Goal: Communication & Community: Answer question/provide support

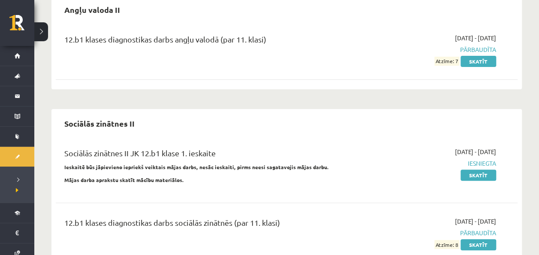
scroll to position [91, 0]
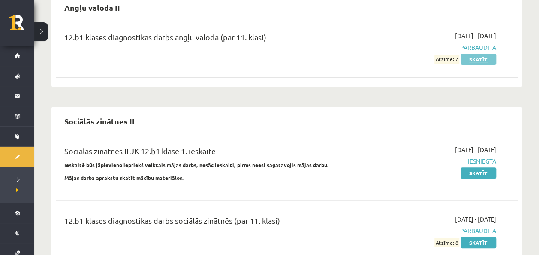
click at [462, 61] on link "Skatīt" at bounding box center [479, 59] width 36 height 11
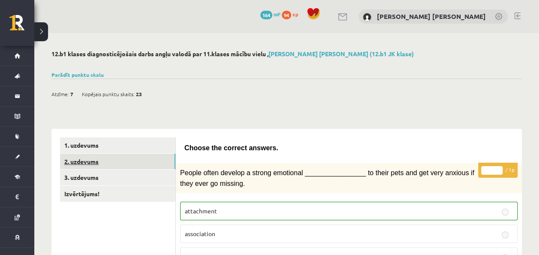
click at [129, 163] on link "2. uzdevums" at bounding box center [117, 162] width 115 height 16
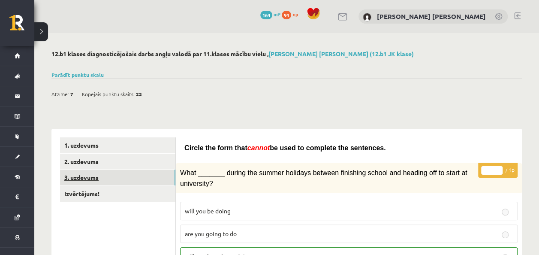
click at [125, 178] on link "3. uzdevums" at bounding box center [117, 177] width 115 height 16
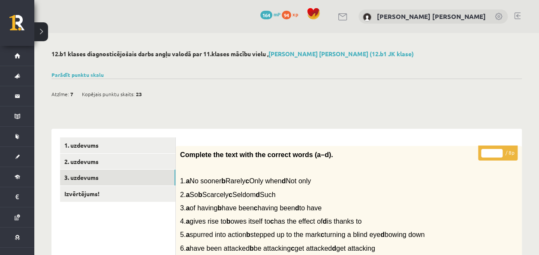
click at [40, 27] on button at bounding box center [41, 31] width 14 height 19
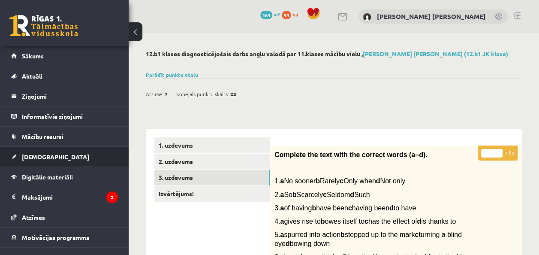
click at [52, 155] on link "[DEMOGRAPHIC_DATA]" at bounding box center [64, 157] width 107 height 20
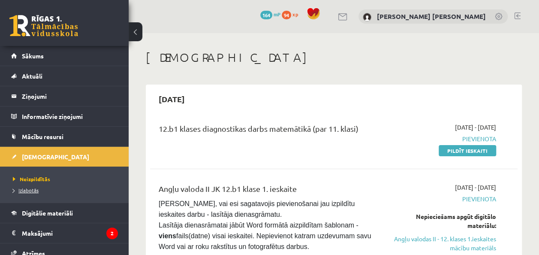
click at [30, 190] on span "Izlabotās" at bounding box center [26, 190] width 26 height 7
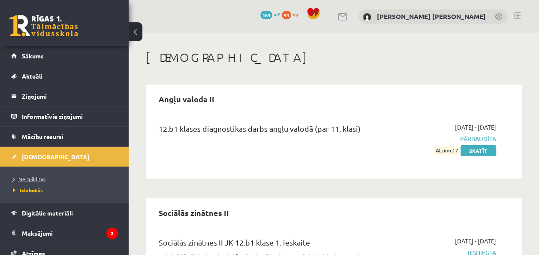
click at [33, 179] on span "Neizpildītās" at bounding box center [29, 178] width 33 height 7
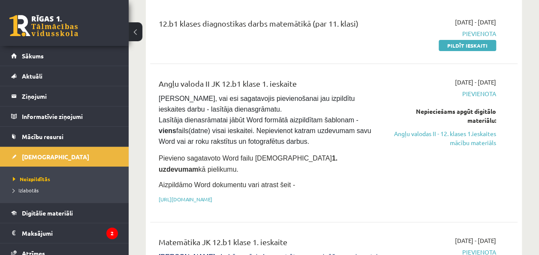
scroll to position [104, 0]
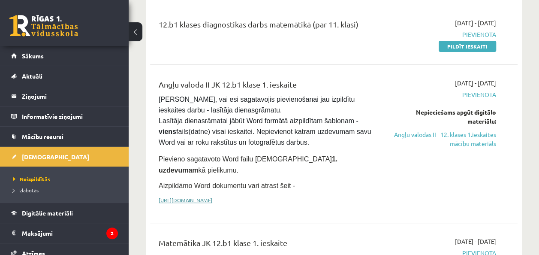
click at [212, 196] on link "[URL][DOMAIN_NAME]" at bounding box center [186, 199] width 54 height 7
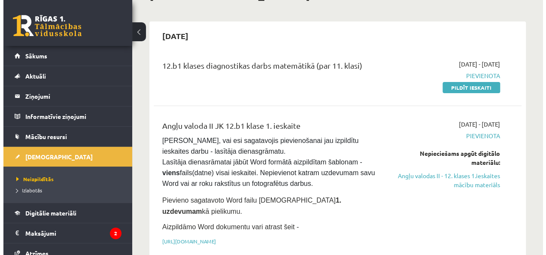
scroll to position [0, 0]
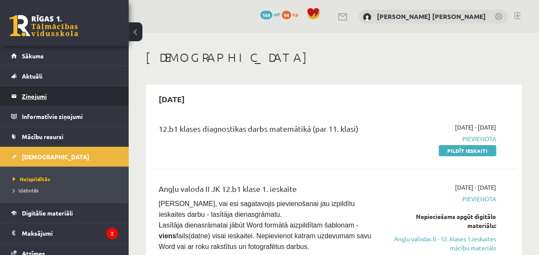
click at [61, 89] on legend "Ziņojumi 0" at bounding box center [70, 96] width 96 height 20
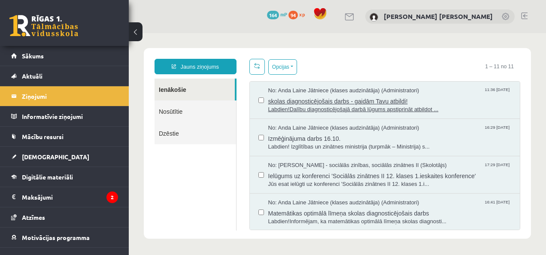
click at [328, 106] on span "Labdien!Dalību diagnosticējošajā darbā lūgums apstiprināt atbildot ..." at bounding box center [389, 110] width 243 height 8
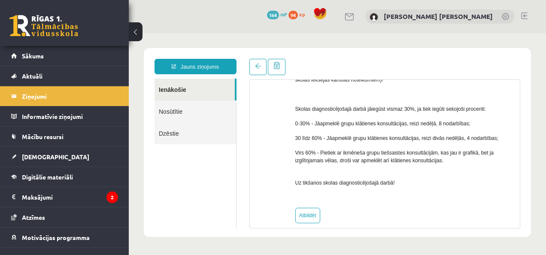
scroll to position [562, 0]
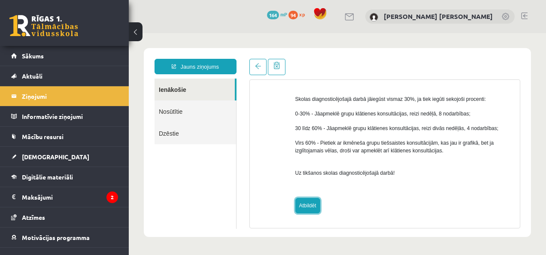
click at [302, 208] on link "Atbildēt" at bounding box center [307, 205] width 25 height 15
type input "**********"
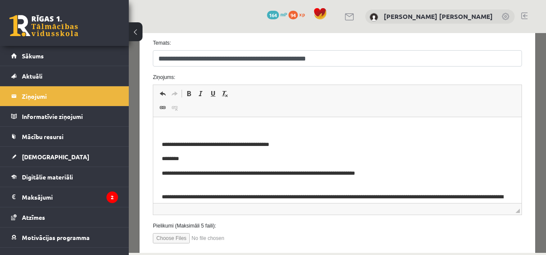
scroll to position [111, 0]
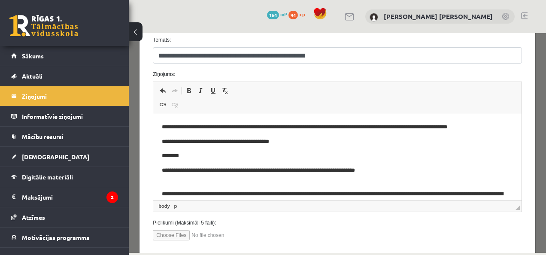
click at [446, 127] on p "**********" at bounding box center [331, 127] width 338 height 9
click at [496, 128] on p "**********" at bounding box center [331, 127] width 338 height 9
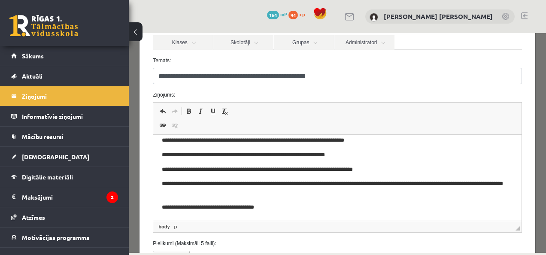
scroll to position [159, 0]
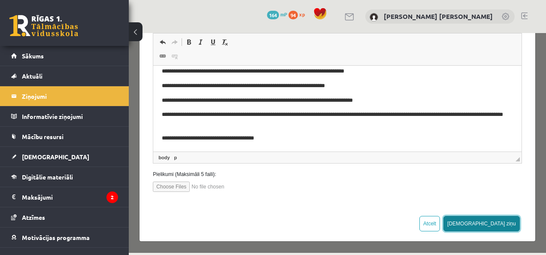
click at [505, 225] on button "[DEMOGRAPHIC_DATA] ziņu" at bounding box center [481, 223] width 76 height 15
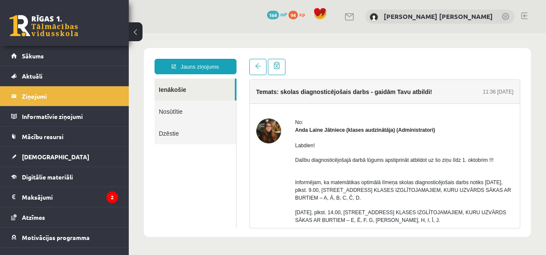
scroll to position [0, 0]
click at [253, 68] on link at bounding box center [257, 67] width 17 height 16
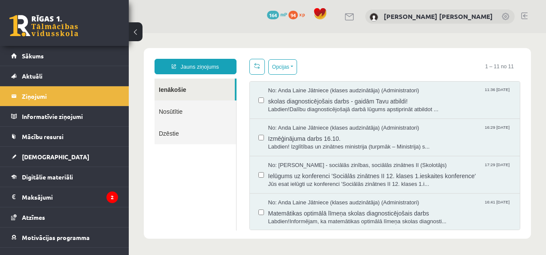
click at [141, 33] on button at bounding box center [136, 31] width 14 height 19
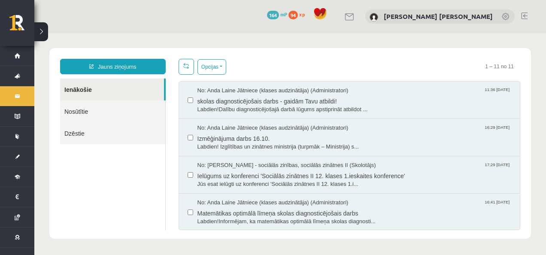
click at [40, 39] on button at bounding box center [41, 31] width 14 height 19
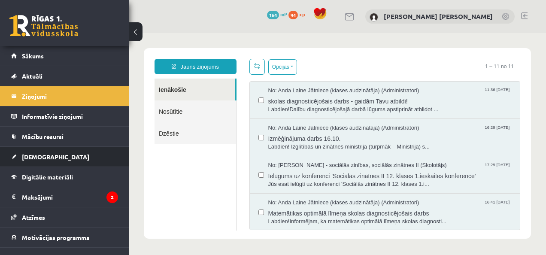
click at [39, 153] on span "[DEMOGRAPHIC_DATA]" at bounding box center [55, 157] width 67 height 8
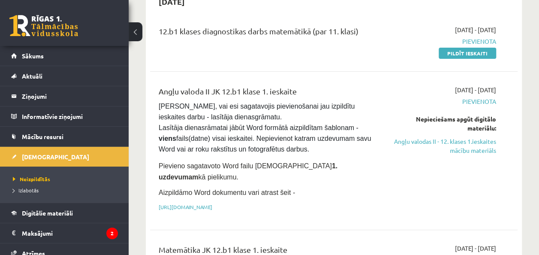
scroll to position [98, 0]
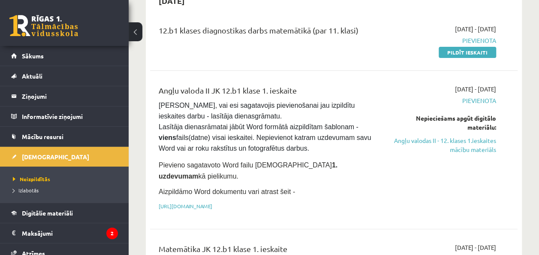
click at [136, 30] on button at bounding box center [136, 31] width 14 height 19
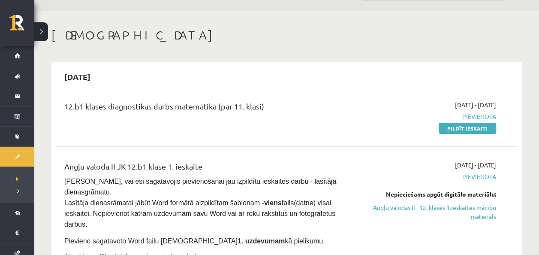
scroll to position [19, 0]
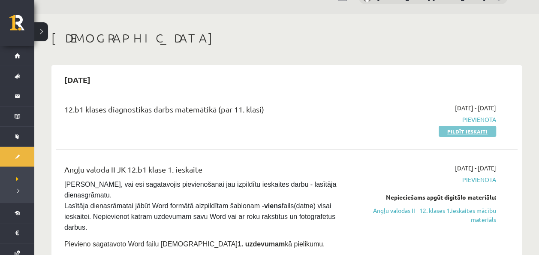
click at [456, 134] on link "Pildīt ieskaiti" at bounding box center [467, 131] width 57 height 11
